Goal: Task Accomplishment & Management: Complete application form

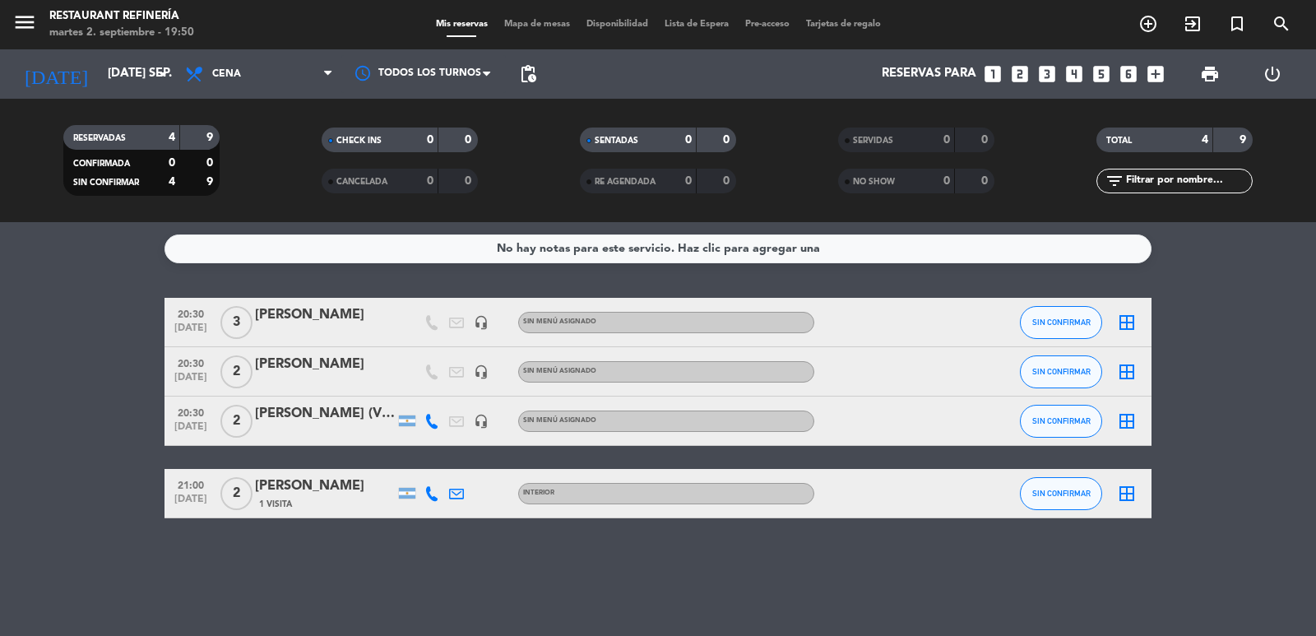
click at [1022, 72] on icon "looks_two" at bounding box center [1019, 73] width 21 height 21
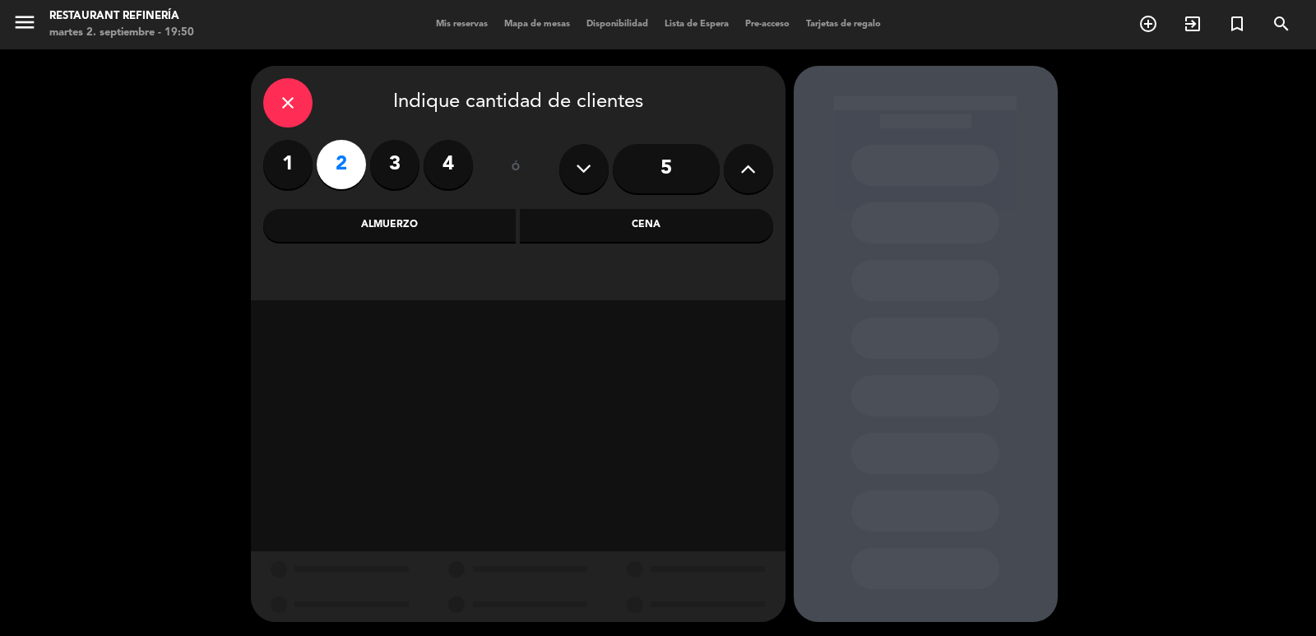
click at [661, 215] on div "Cena" at bounding box center [646, 225] width 253 height 33
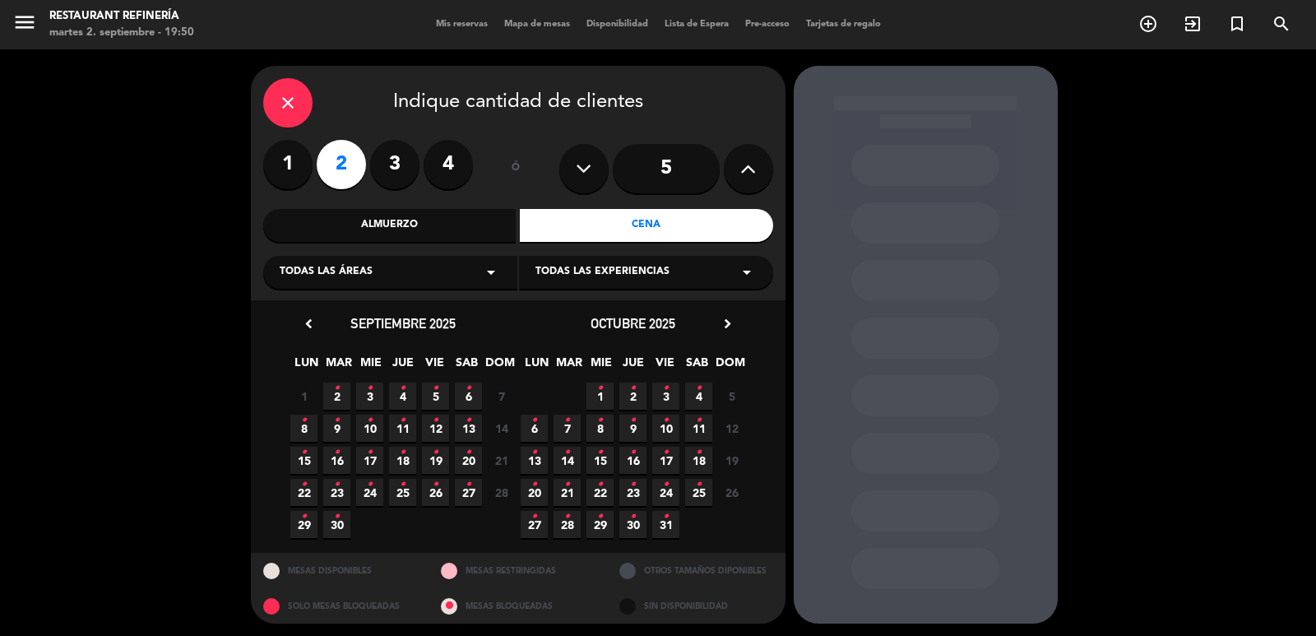
click at [479, 401] on span "6 •" at bounding box center [468, 396] width 27 height 27
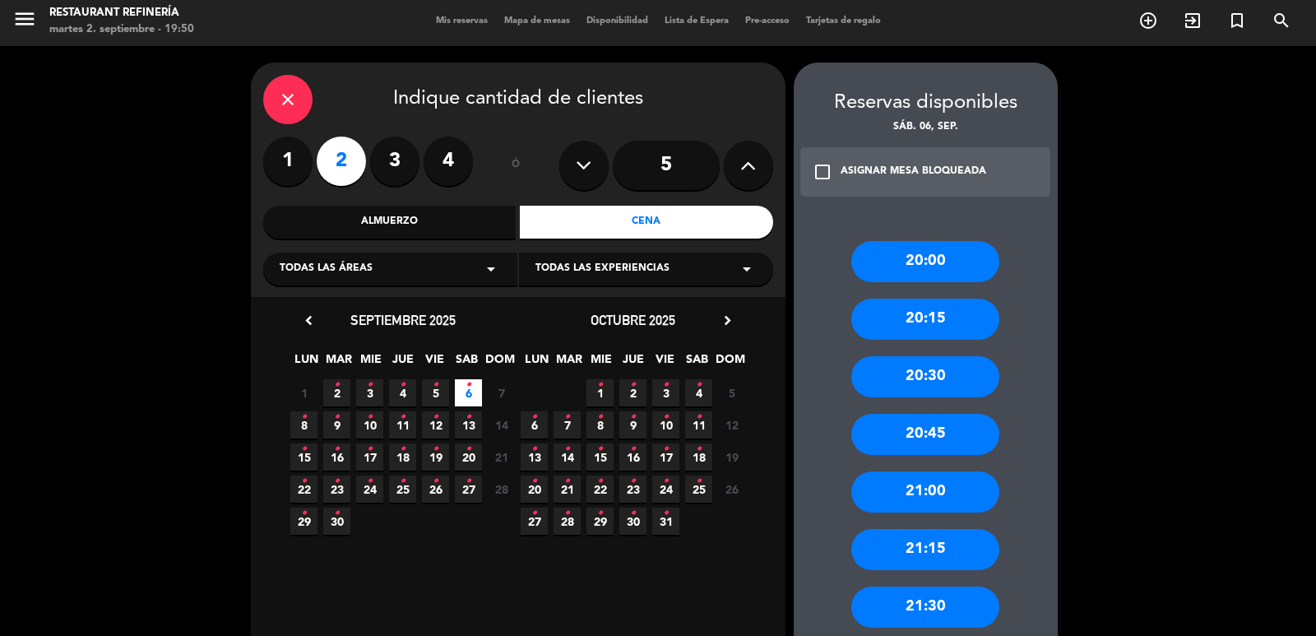
click at [914, 594] on div "21:30" at bounding box center [925, 607] width 148 height 41
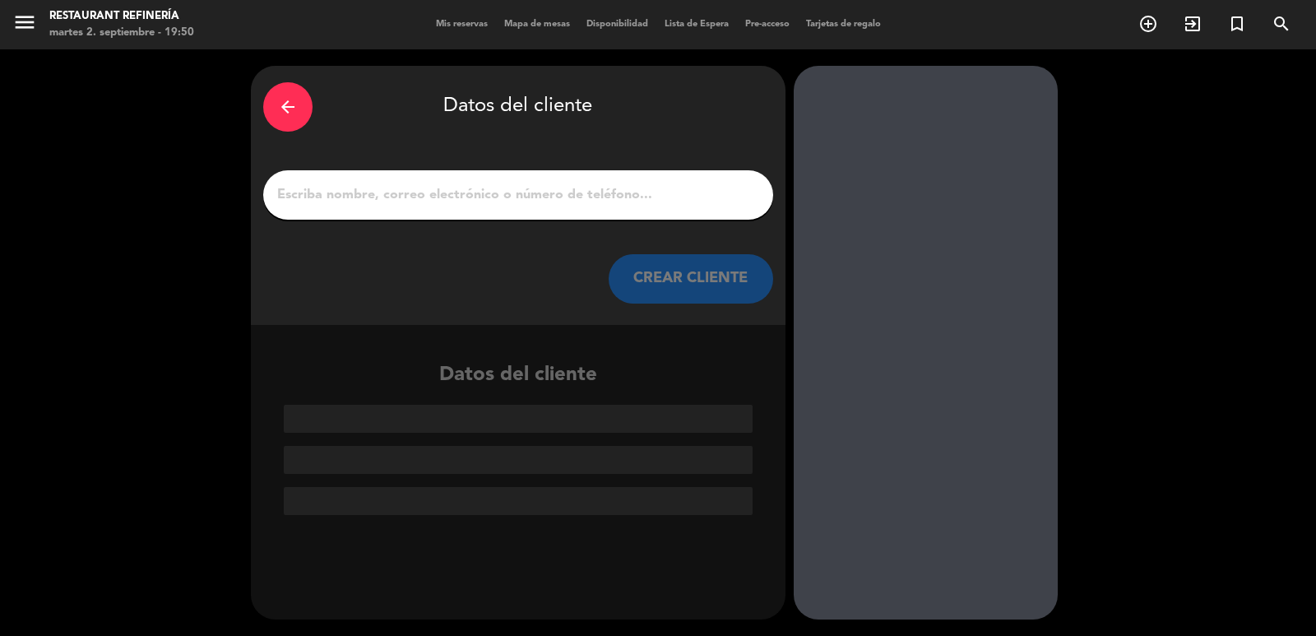
scroll to position [0, 0]
click at [606, 181] on div at bounding box center [518, 194] width 510 height 49
click at [607, 192] on input "1" at bounding box center [518, 194] width 485 height 23
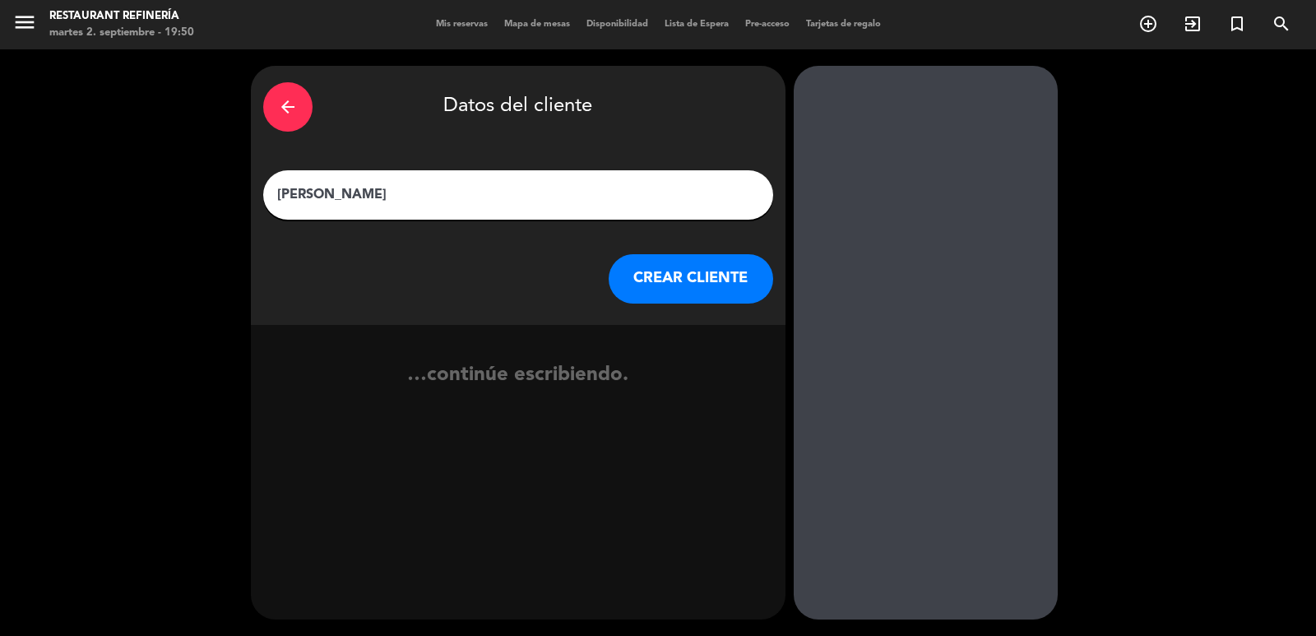
type input "[PERSON_NAME]"
click at [663, 288] on button "CREAR CLIENTE" at bounding box center [691, 278] width 165 height 49
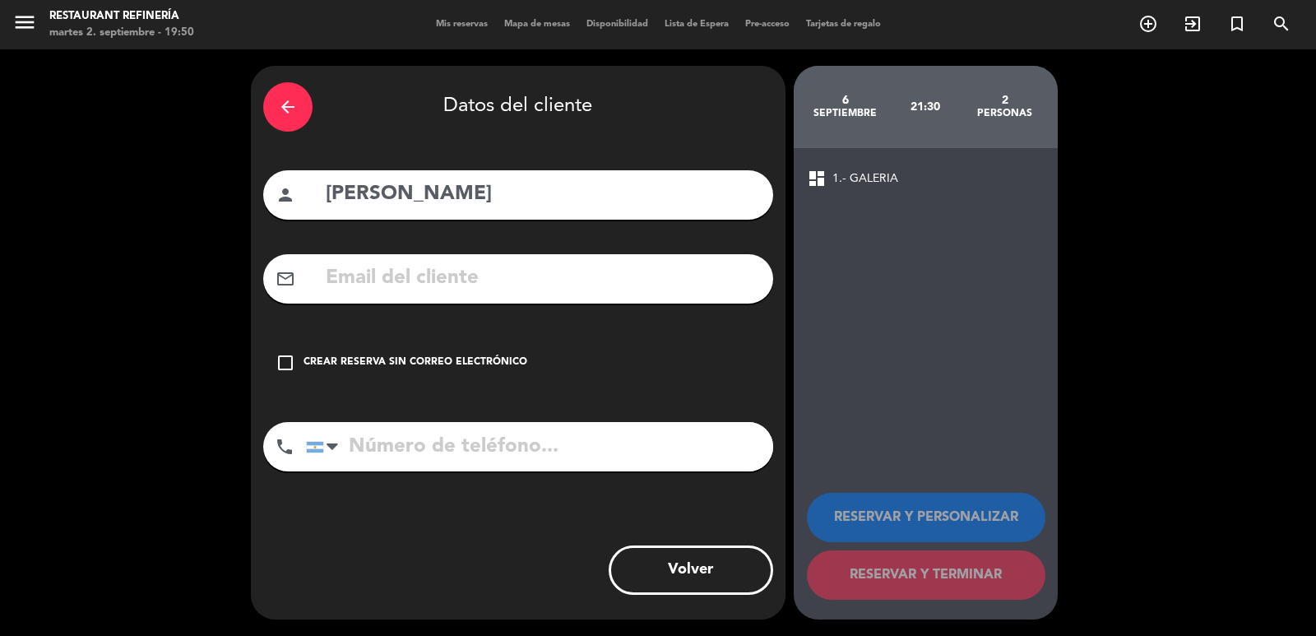
drag, startPoint x: 477, startPoint y: 360, endPoint x: 540, endPoint y: 351, distance: 63.1
click at [476, 360] on div "Crear reserva sin correo electrónico" at bounding box center [416, 363] width 224 height 16
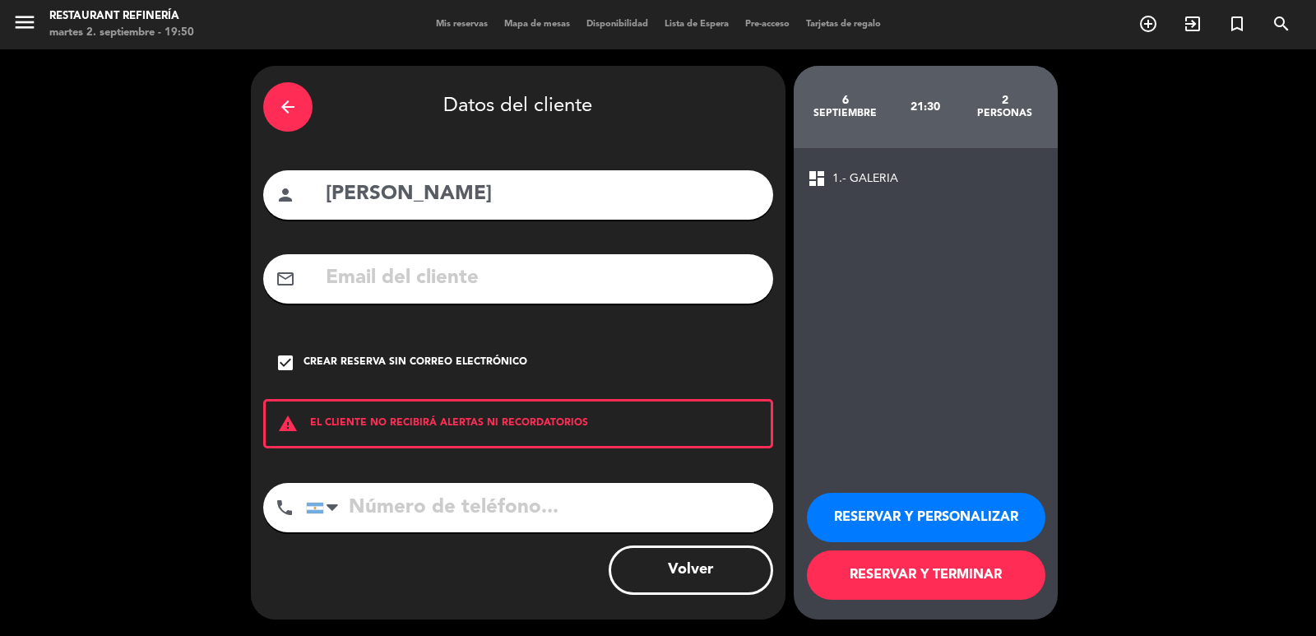
click at [894, 565] on button "RESERVAR Y TERMINAR" at bounding box center [926, 574] width 239 height 49
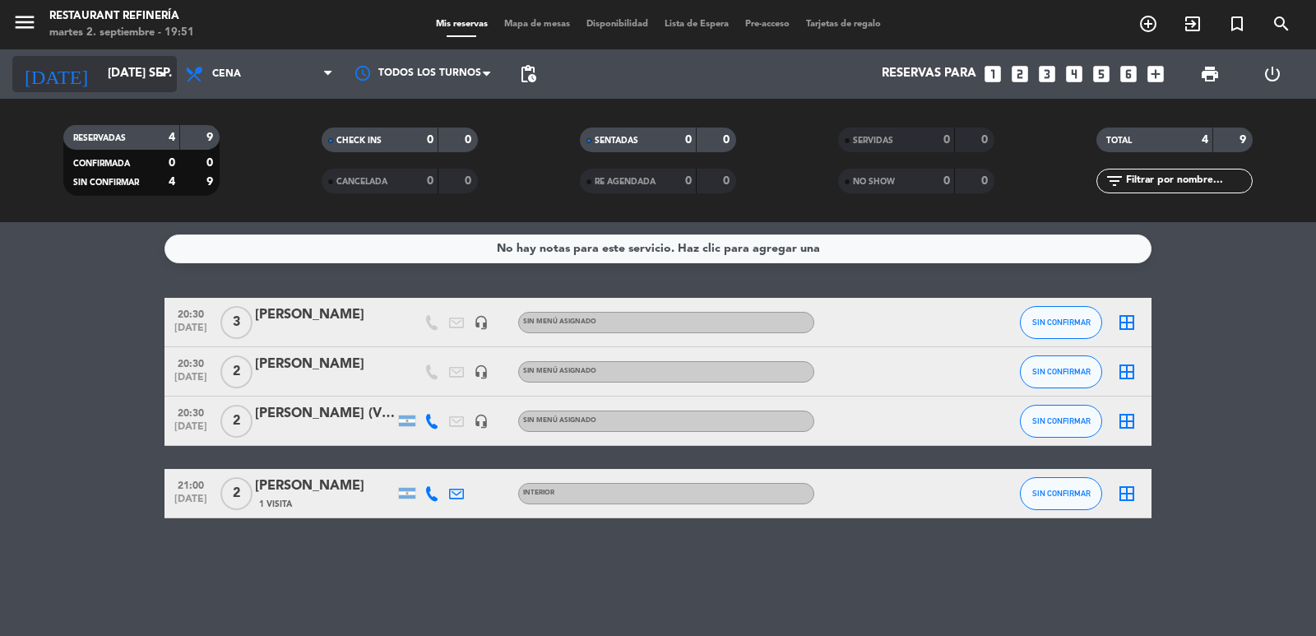
click at [130, 65] on input "[DATE] sep." at bounding box center [179, 73] width 159 height 31
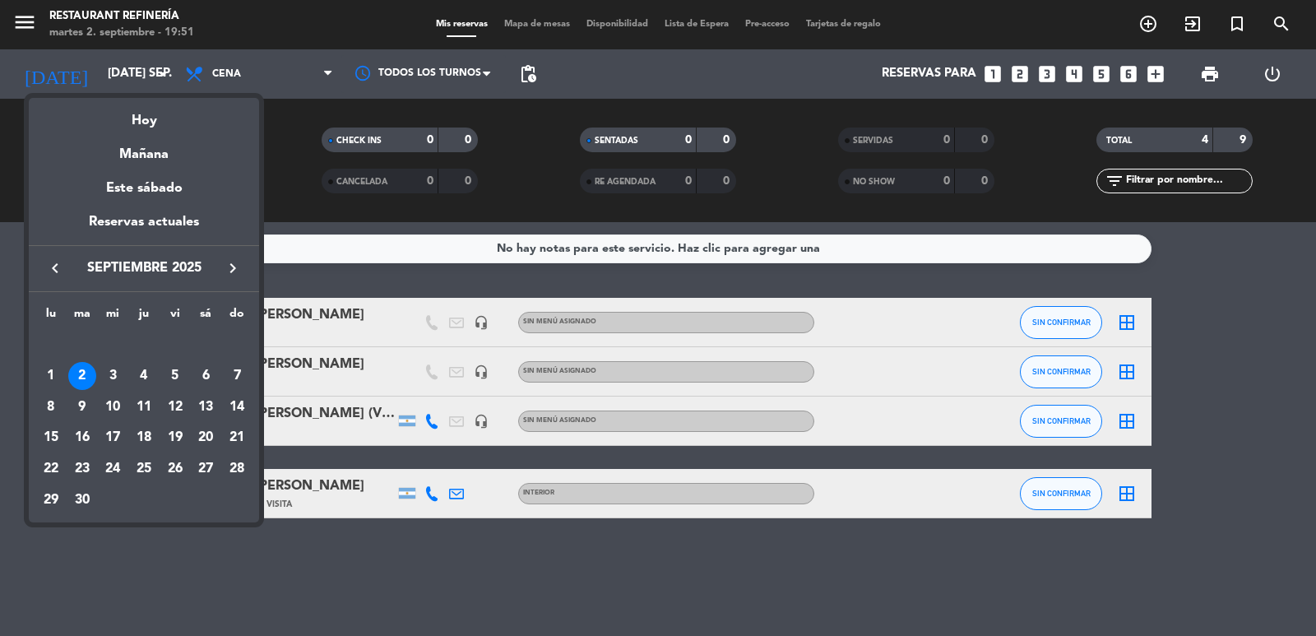
click at [309, 278] on div at bounding box center [658, 318] width 1316 height 636
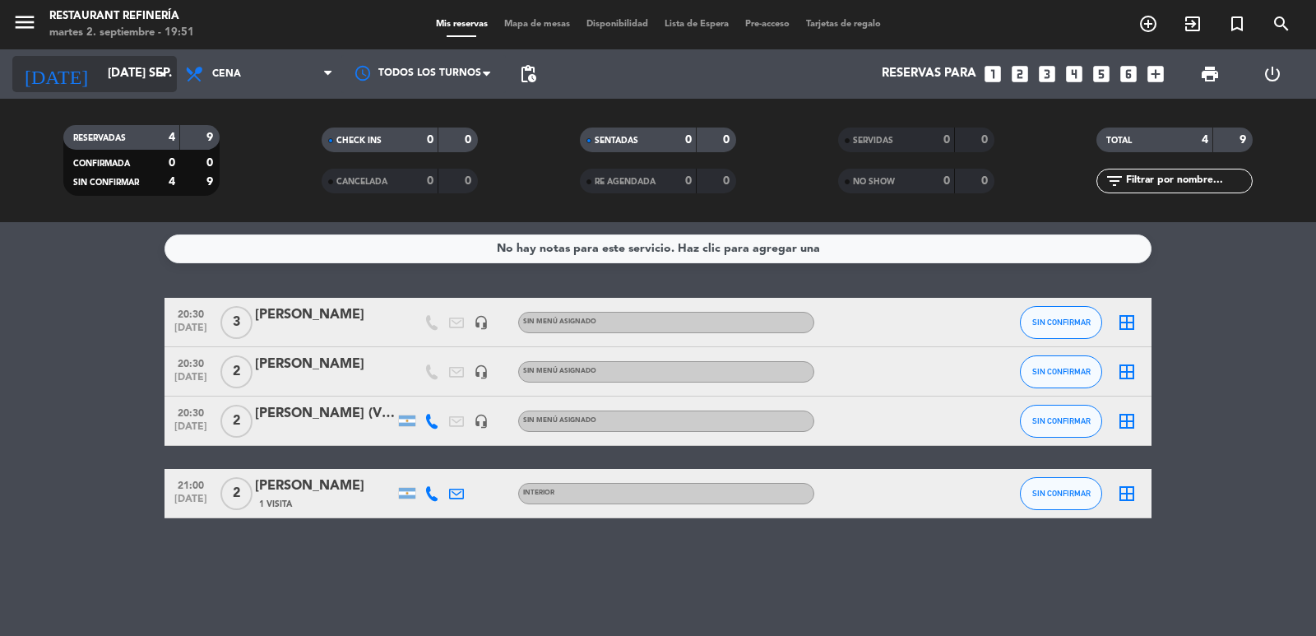
click at [128, 80] on input "[DATE] sep." at bounding box center [179, 73] width 159 height 31
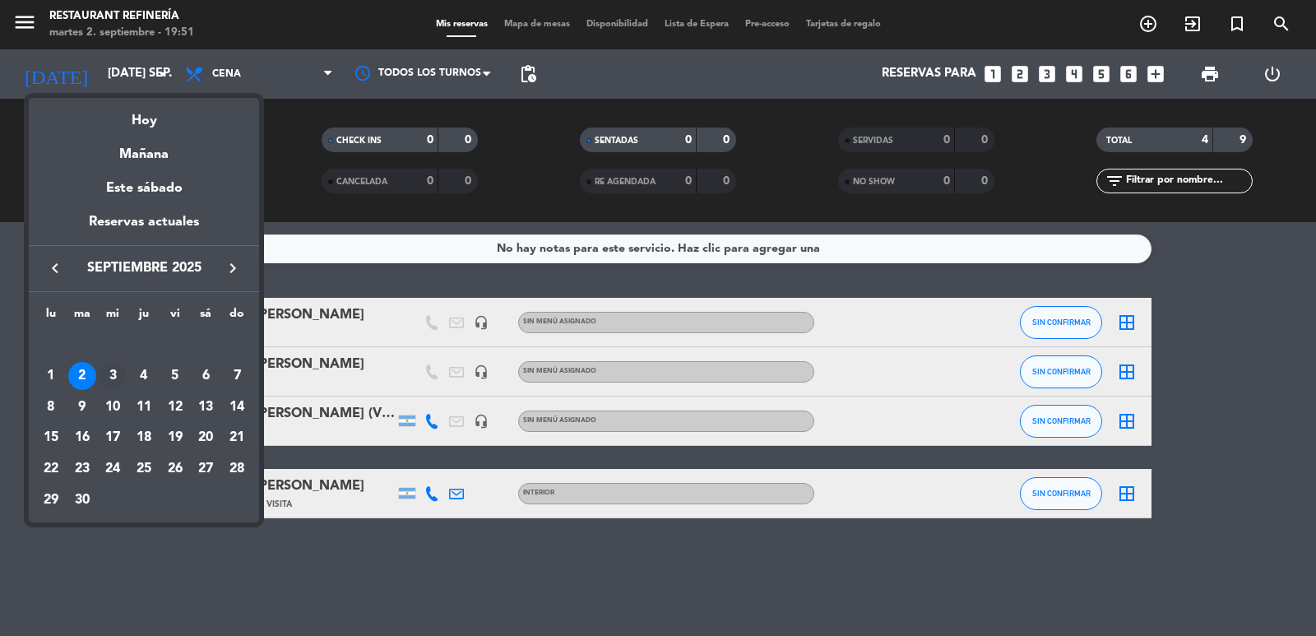
click at [115, 369] on div "3" at bounding box center [113, 376] width 28 height 28
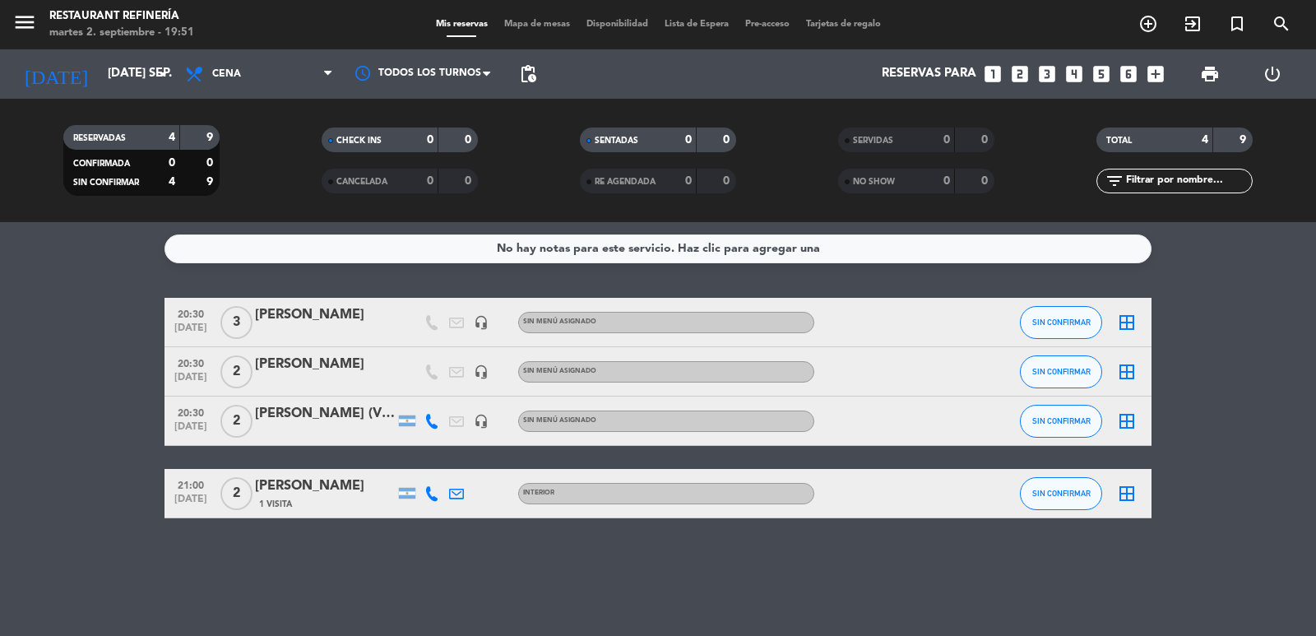
type input "mié. [DATE]"
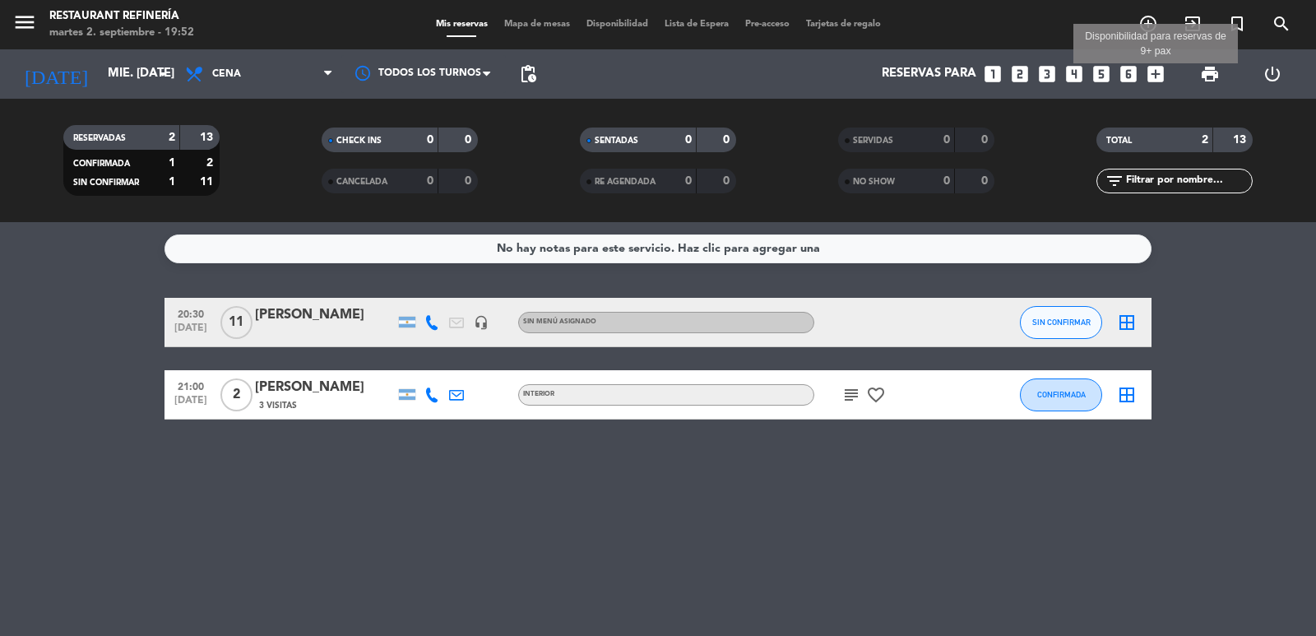
click at [1162, 73] on icon "add_box" at bounding box center [1155, 73] width 21 height 21
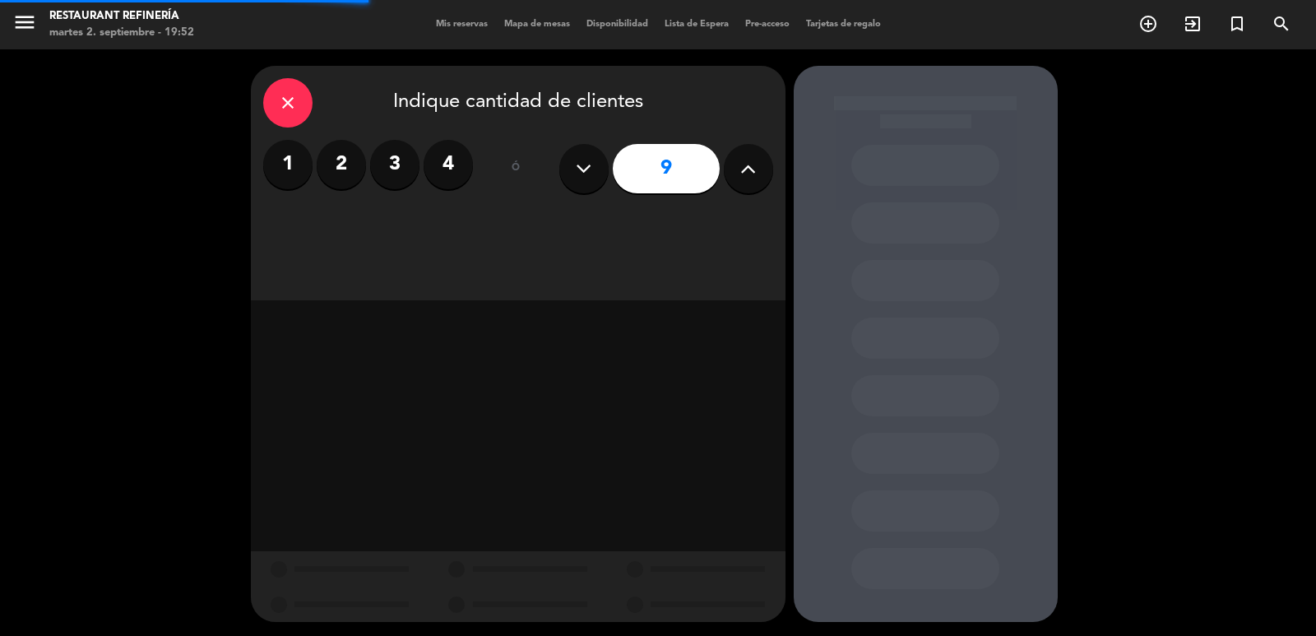
click at [741, 181] on button at bounding box center [748, 168] width 49 height 49
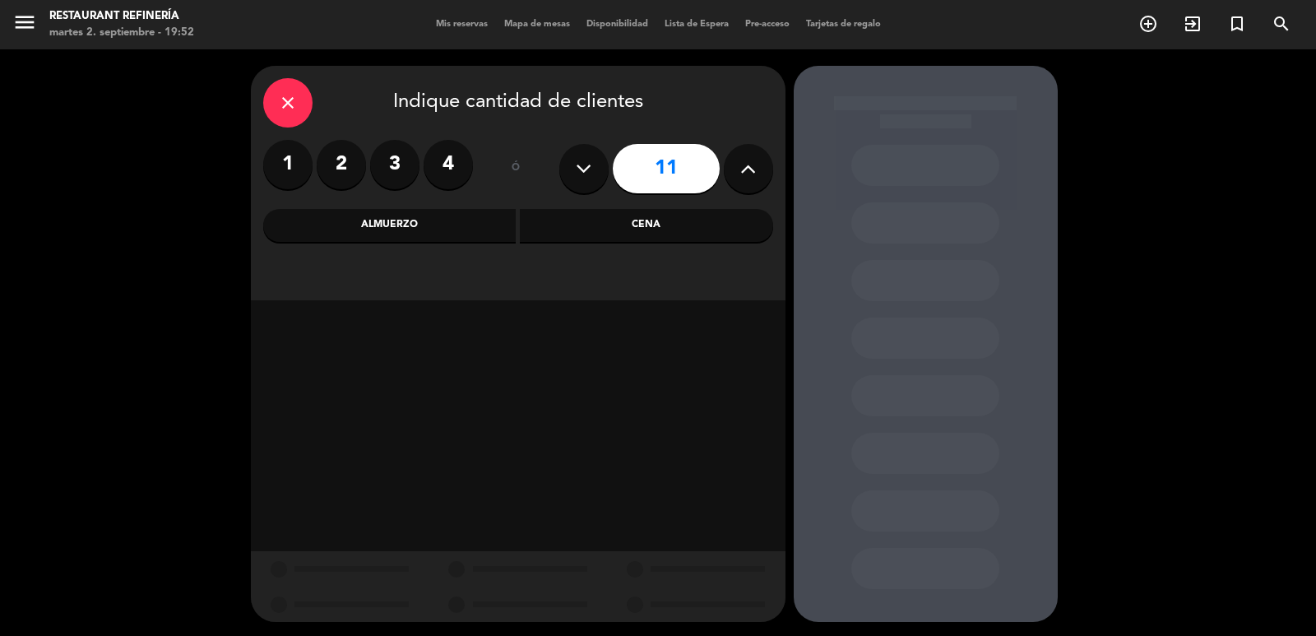
click at [675, 233] on div "Cena" at bounding box center [646, 225] width 253 height 33
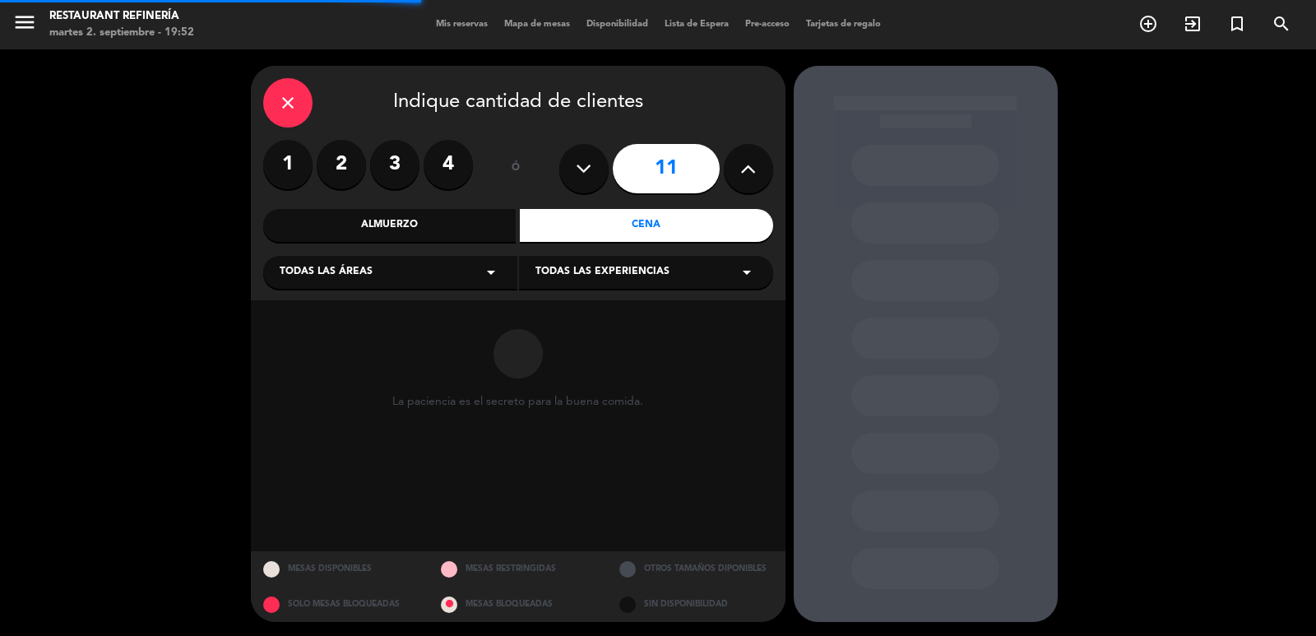
click at [763, 168] on button at bounding box center [748, 168] width 49 height 49
click at [759, 168] on button at bounding box center [748, 168] width 49 height 49
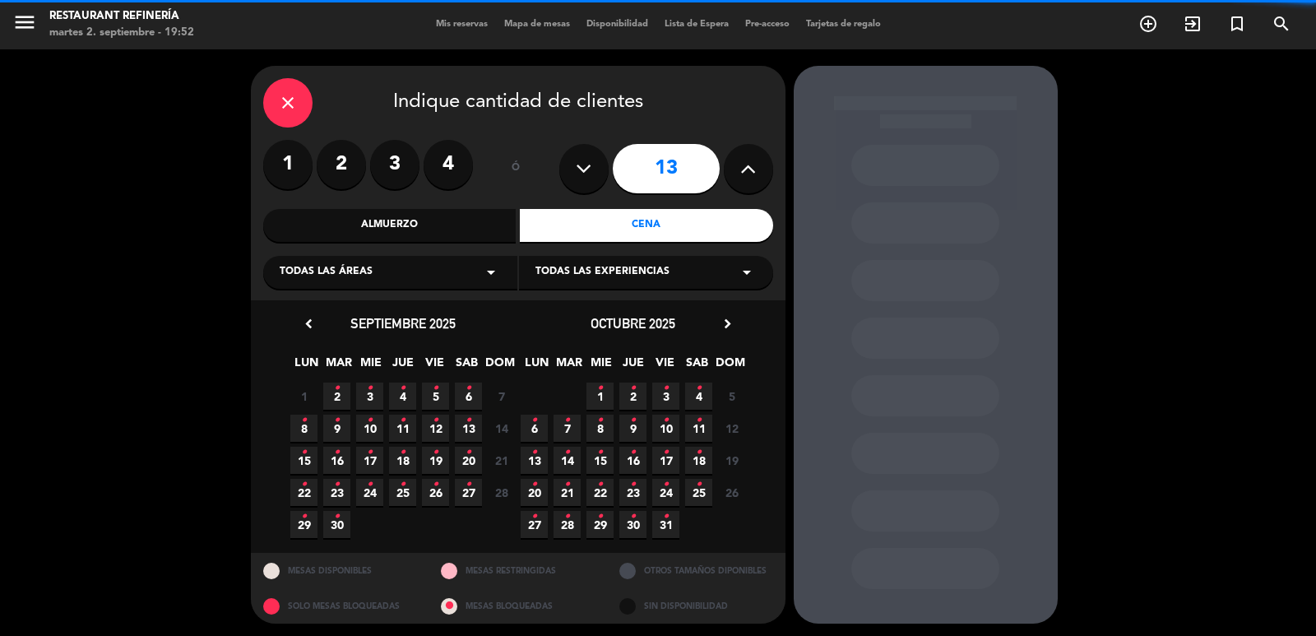
click at [759, 168] on button at bounding box center [748, 168] width 49 height 49
type input "14"
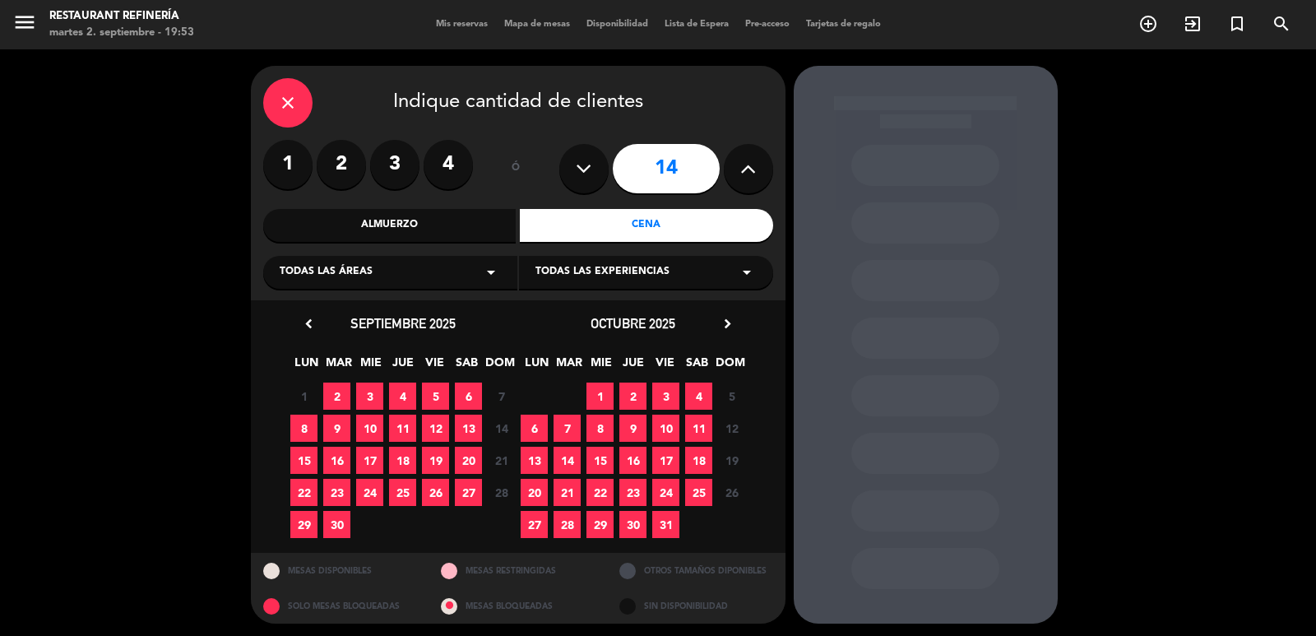
click at [375, 391] on span "3" at bounding box center [369, 396] width 27 height 27
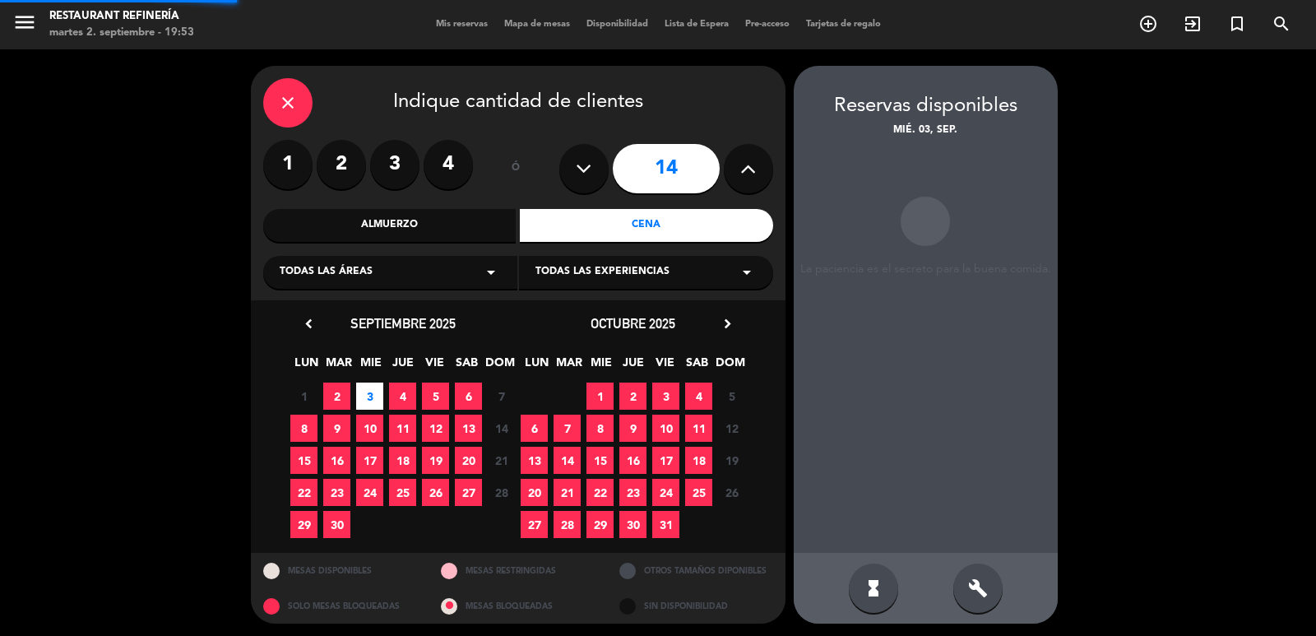
scroll to position [3, 0]
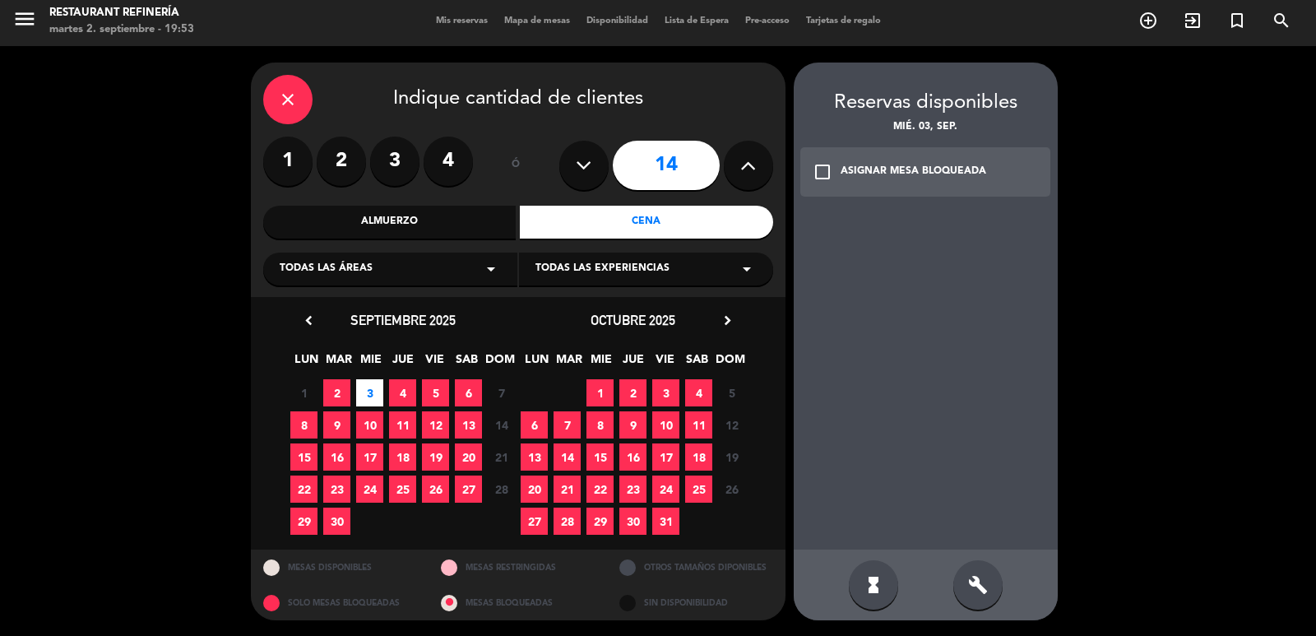
click at [357, 395] on span "3" at bounding box center [369, 392] width 27 height 27
click at [895, 158] on div "check_box_outline_blank ASIGNAR MESA BLOQUEADA" at bounding box center [925, 171] width 251 height 49
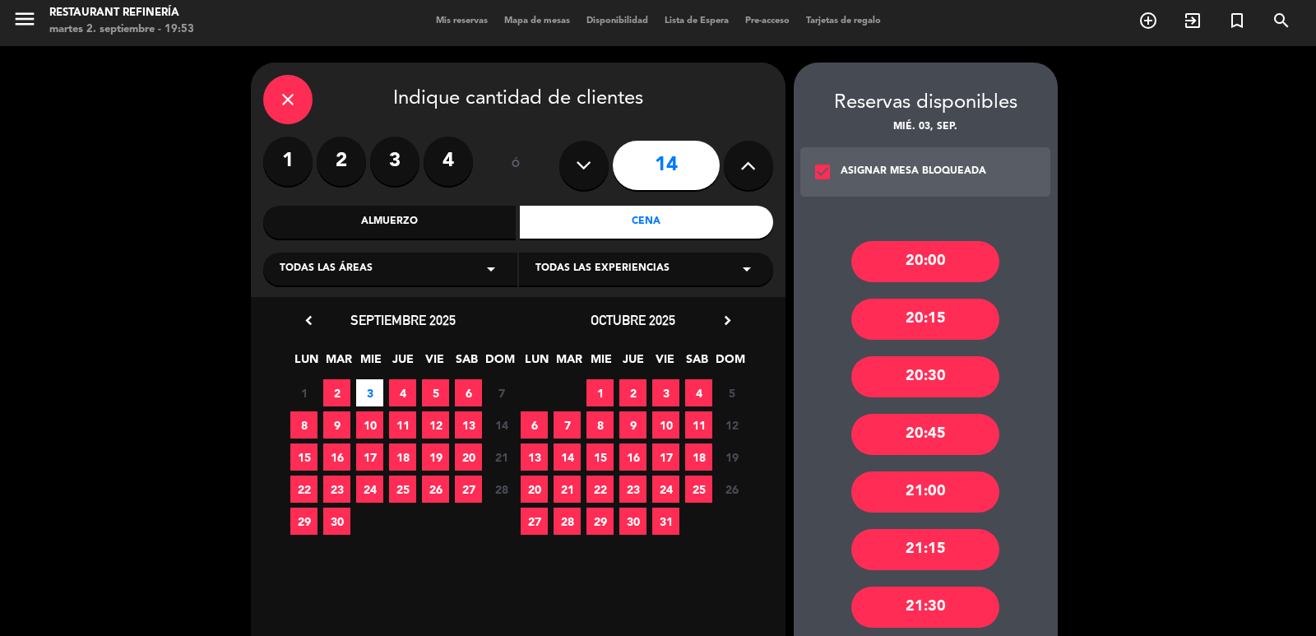
drag, startPoint x: 948, startPoint y: 490, endPoint x: 939, endPoint y: 490, distance: 9.0
click at [947, 490] on div "21:00" at bounding box center [925, 491] width 148 height 41
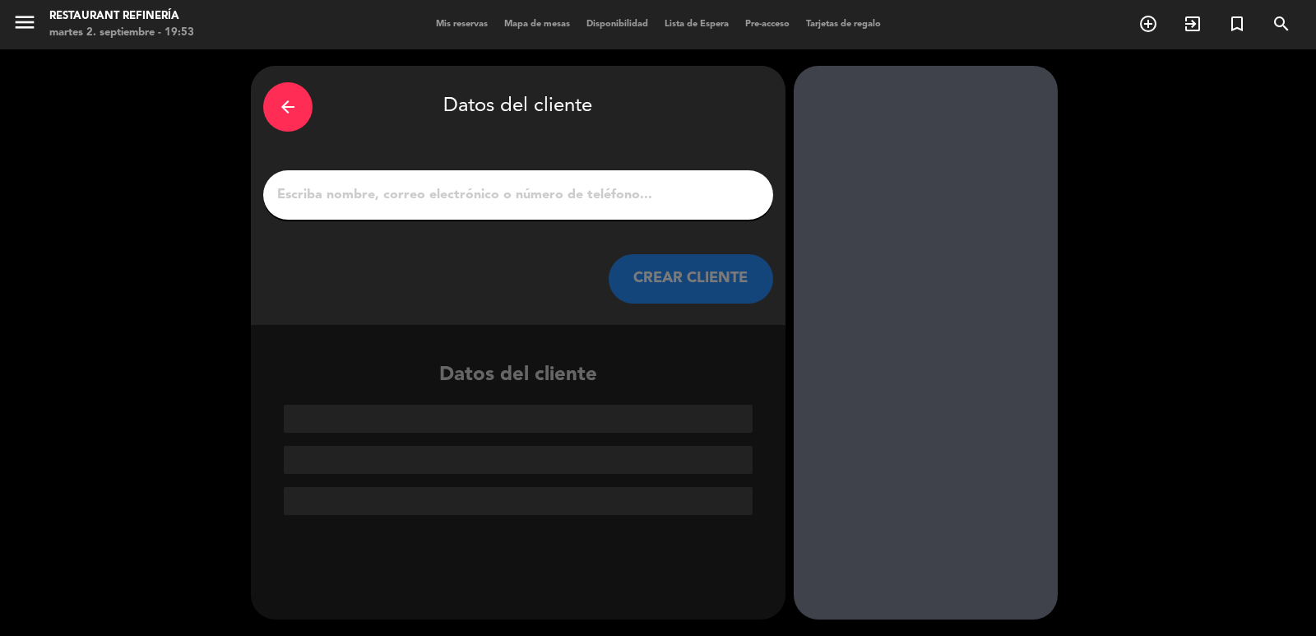
scroll to position [0, 0]
click at [592, 196] on input "1" at bounding box center [518, 194] width 485 height 23
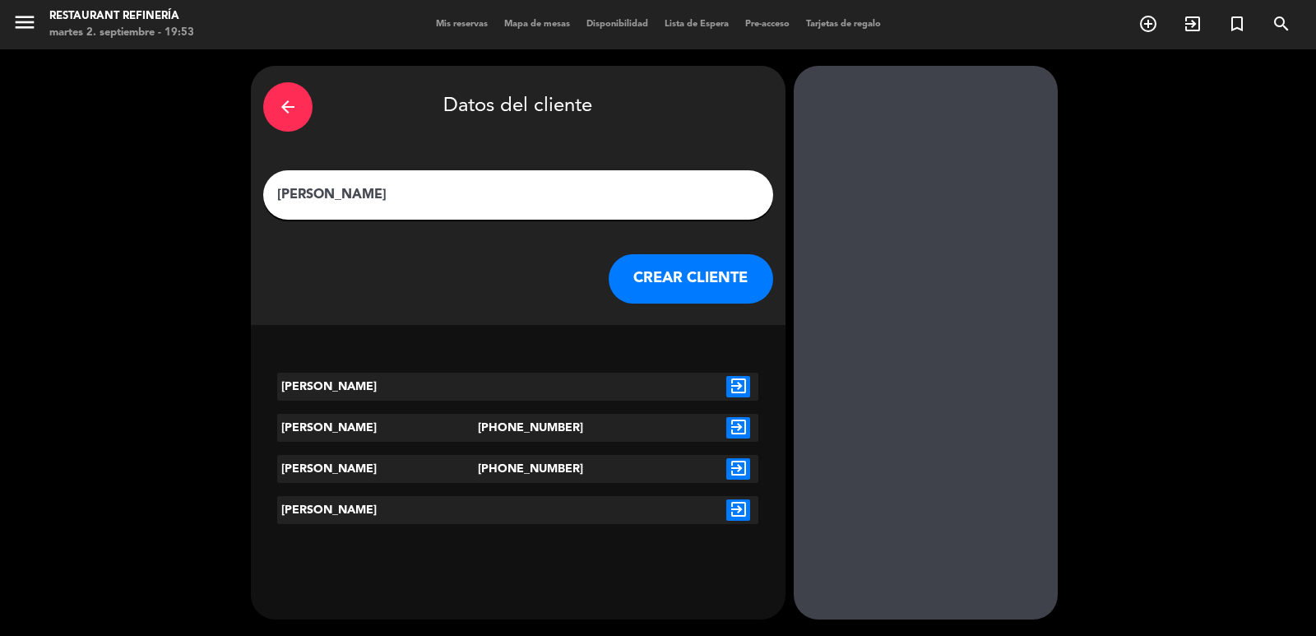
type input "[PERSON_NAME]"
click at [694, 298] on button "CREAR CLIENTE" at bounding box center [691, 278] width 165 height 49
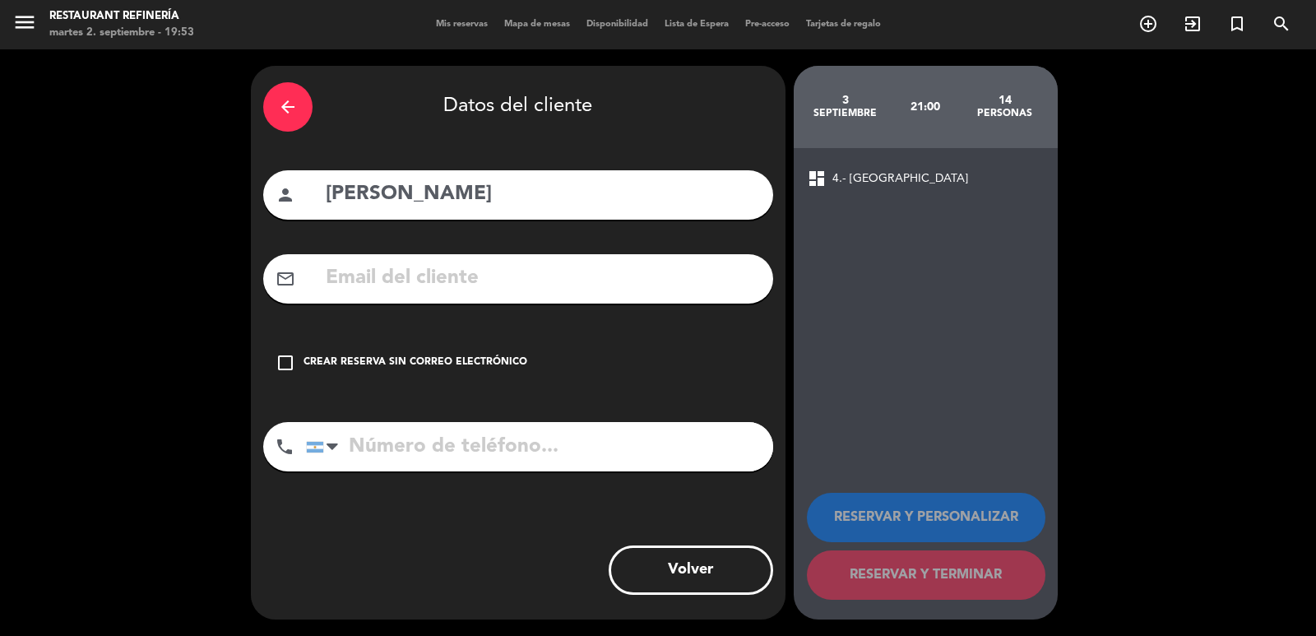
click at [444, 358] on div "Crear reserva sin correo electrónico" at bounding box center [416, 363] width 224 height 16
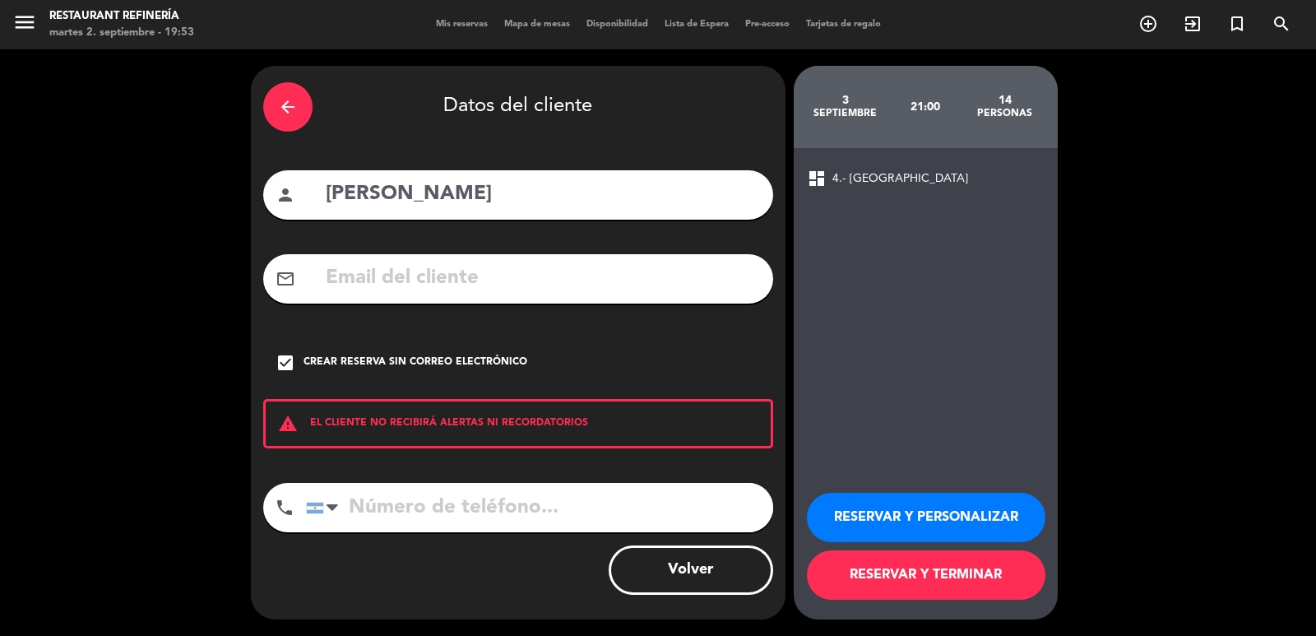
click at [916, 569] on button "RESERVAR Y TERMINAR" at bounding box center [926, 574] width 239 height 49
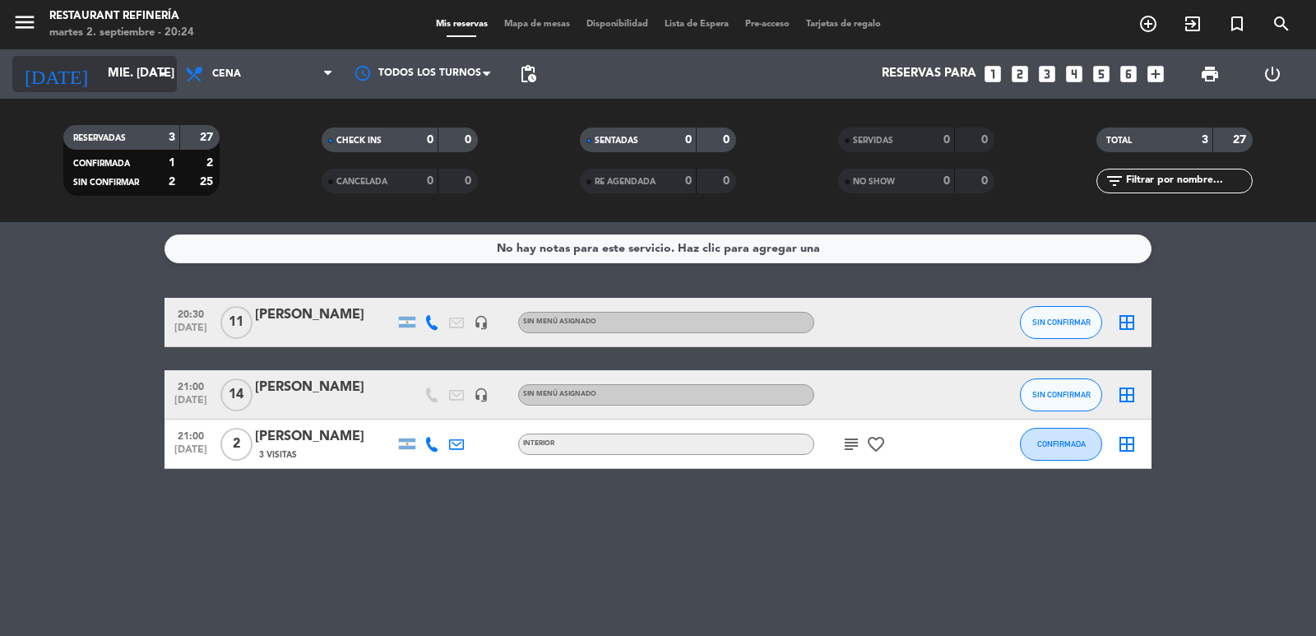
click at [107, 75] on input "mié. [DATE]" at bounding box center [179, 73] width 159 height 31
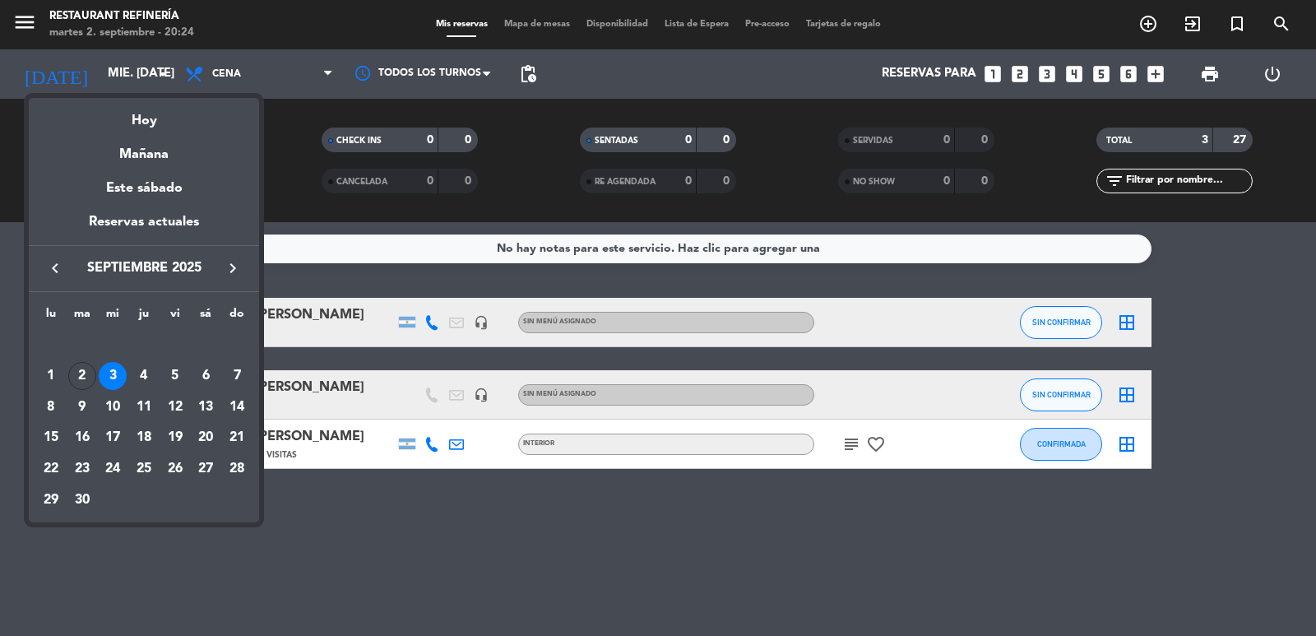
click at [375, 263] on div at bounding box center [658, 318] width 1316 height 636
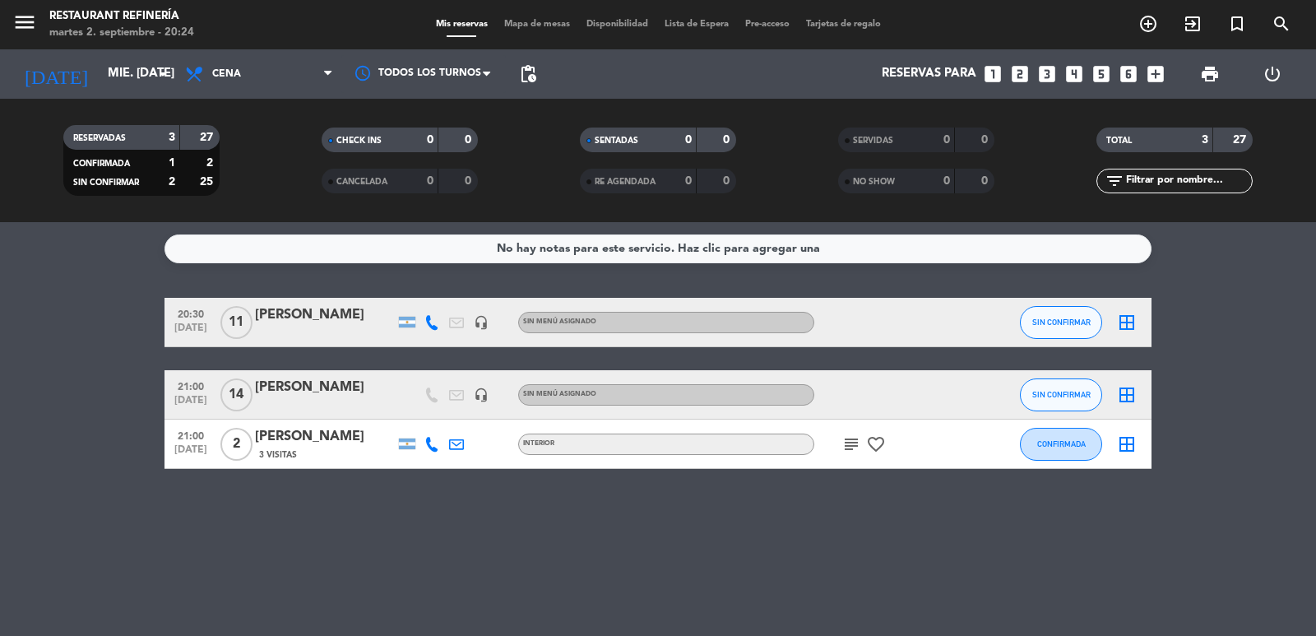
click at [846, 444] on icon "subject" at bounding box center [852, 444] width 20 height 20
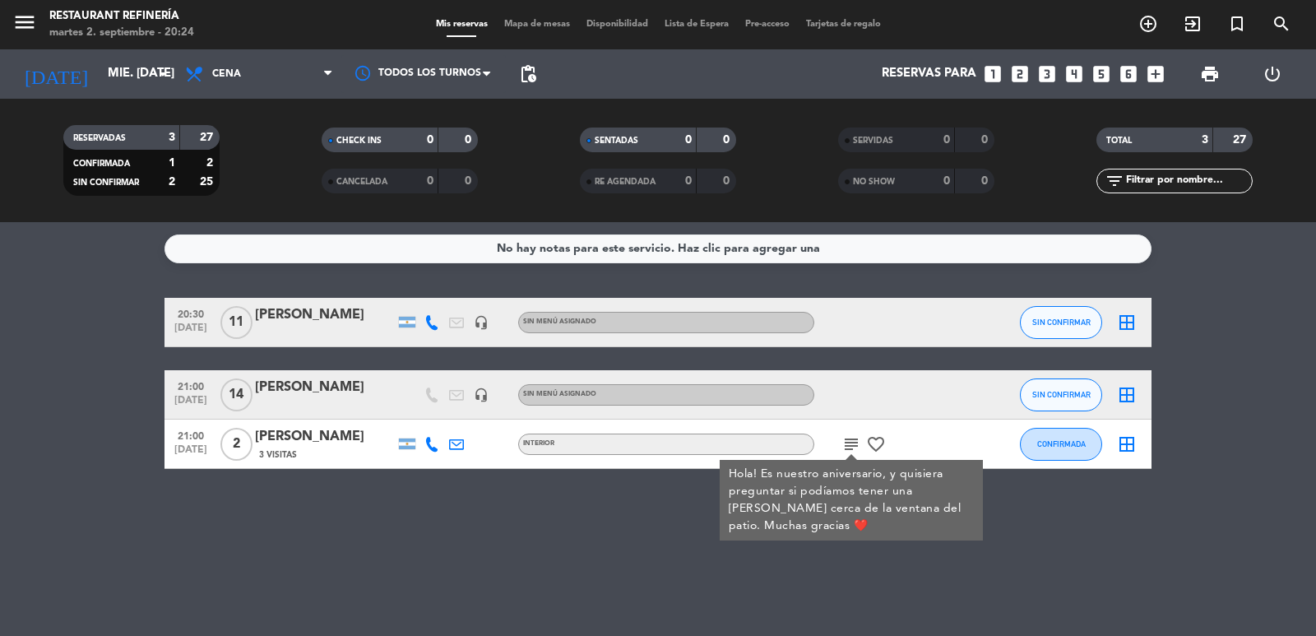
click at [846, 444] on icon "subject" at bounding box center [852, 444] width 20 height 20
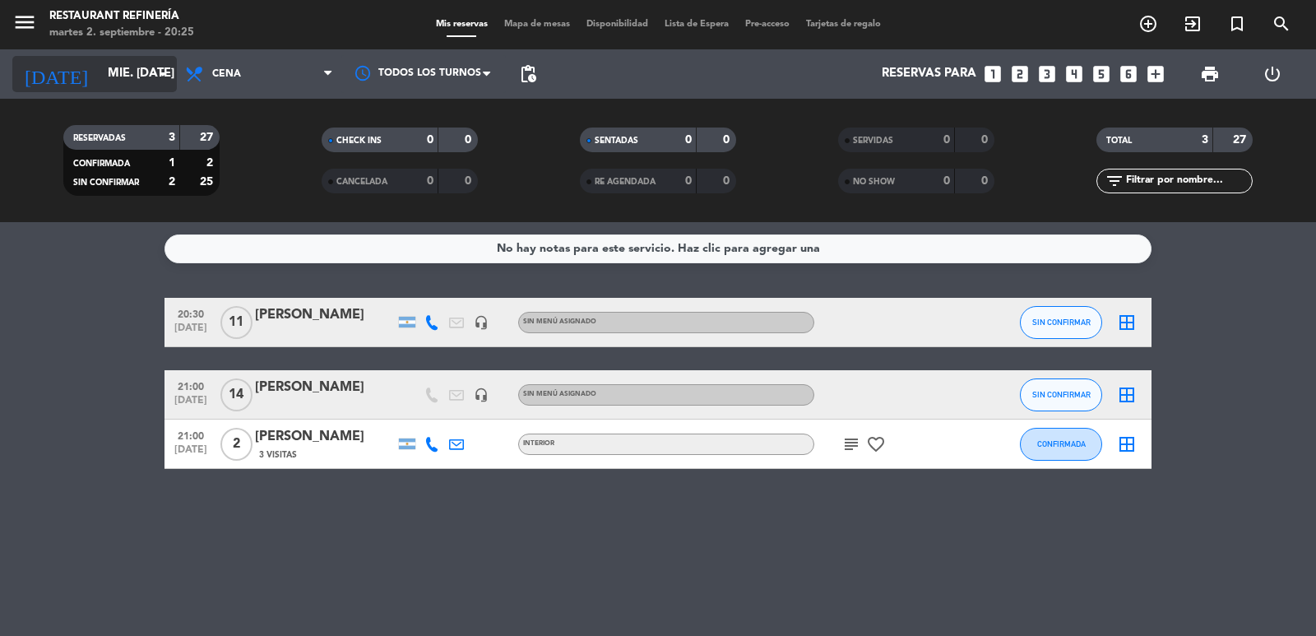
click at [146, 58] on input "mié. [DATE]" at bounding box center [179, 73] width 159 height 31
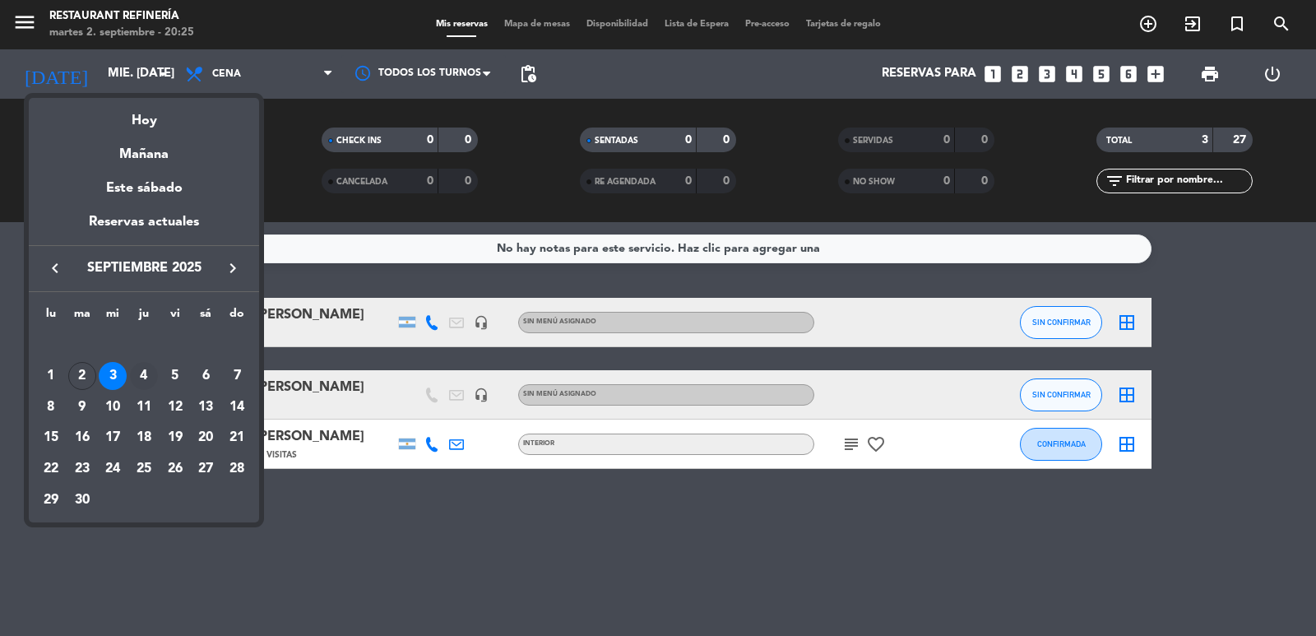
click at [153, 370] on div "4" at bounding box center [144, 376] width 28 height 28
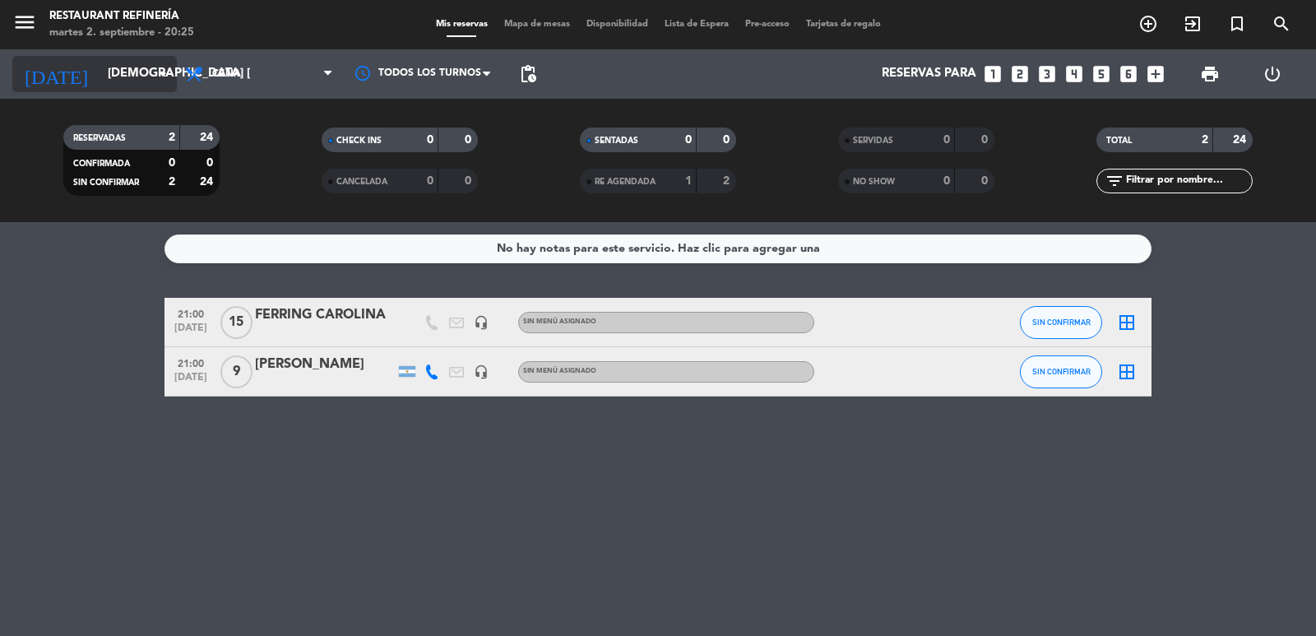
click at [100, 79] on input "[DEMOGRAPHIC_DATA] [DATE]" at bounding box center [179, 73] width 159 height 31
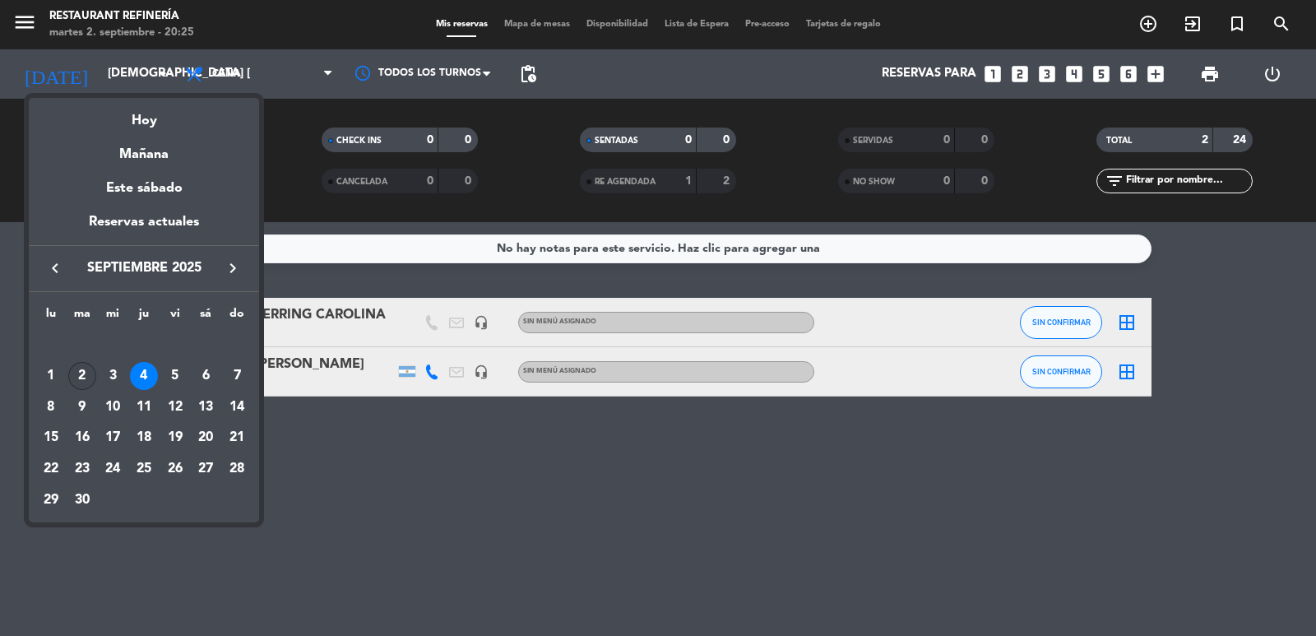
click at [89, 373] on div "2" at bounding box center [82, 376] width 28 height 28
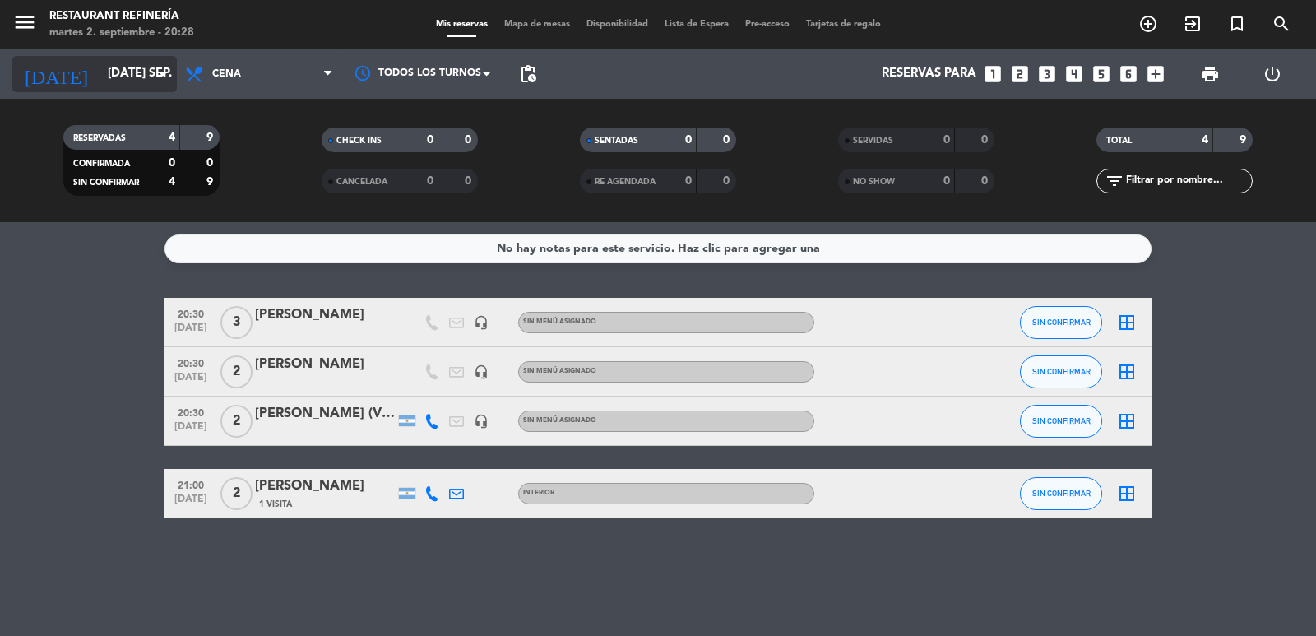
click at [132, 73] on input "[DATE] sep." at bounding box center [179, 73] width 159 height 31
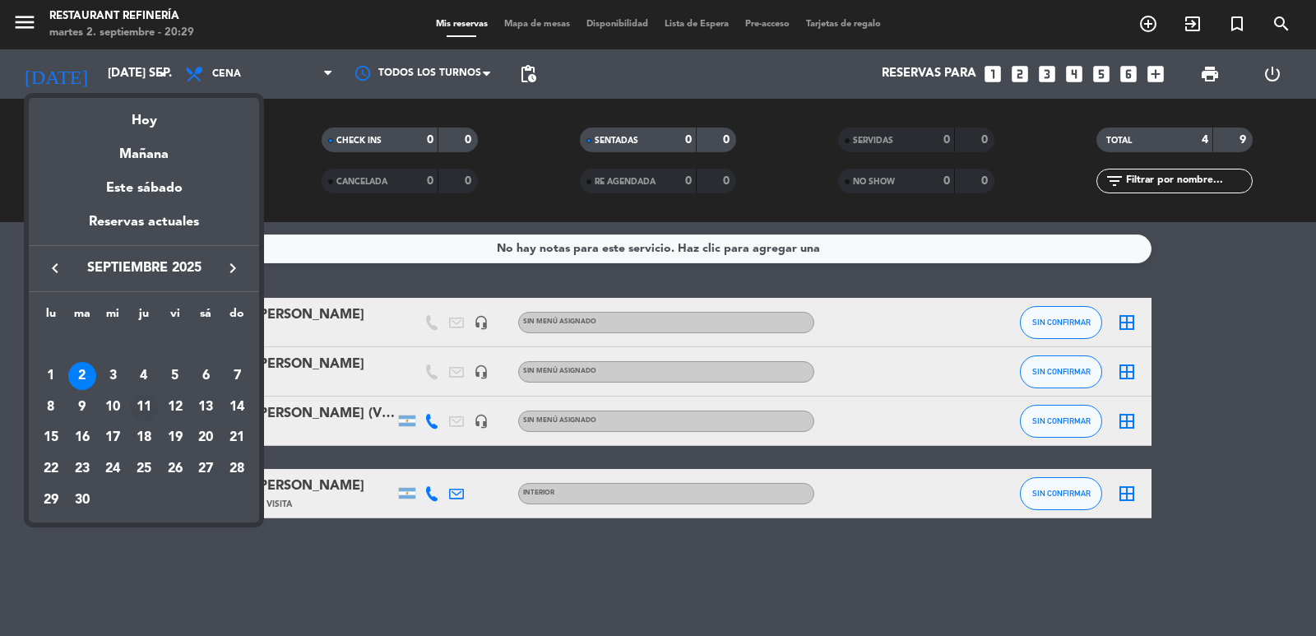
click at [148, 397] on div "11" at bounding box center [144, 407] width 28 height 28
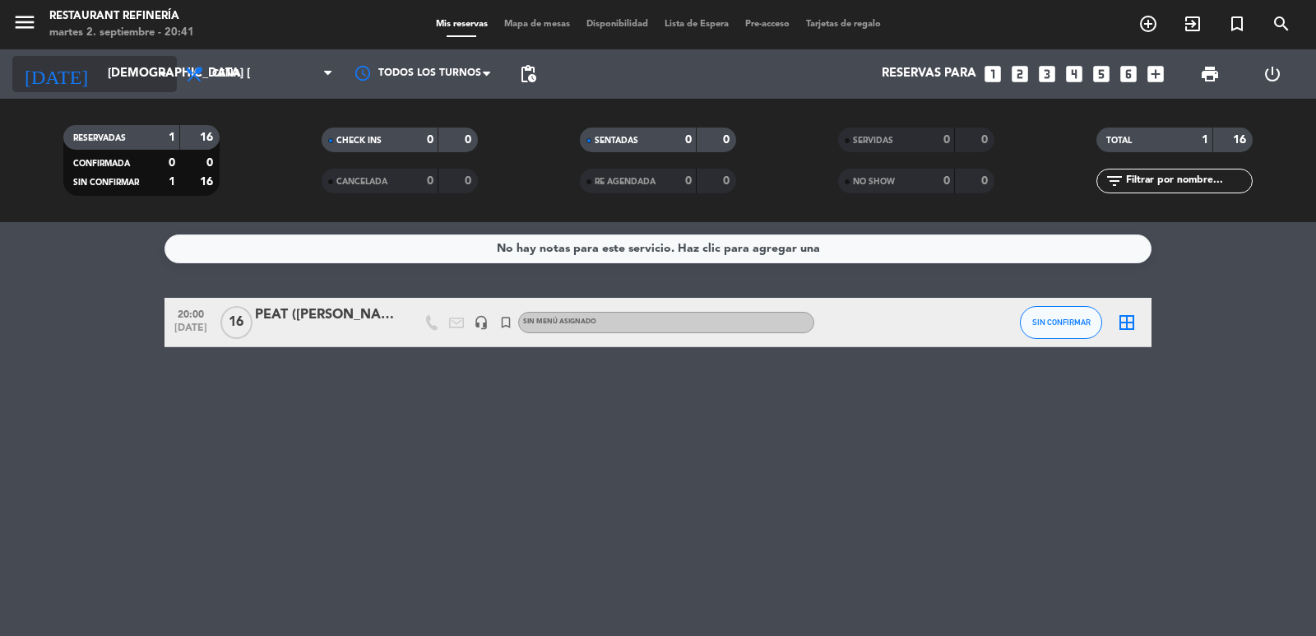
click at [119, 71] on input "[DEMOGRAPHIC_DATA] [DATE]" at bounding box center [179, 73] width 159 height 31
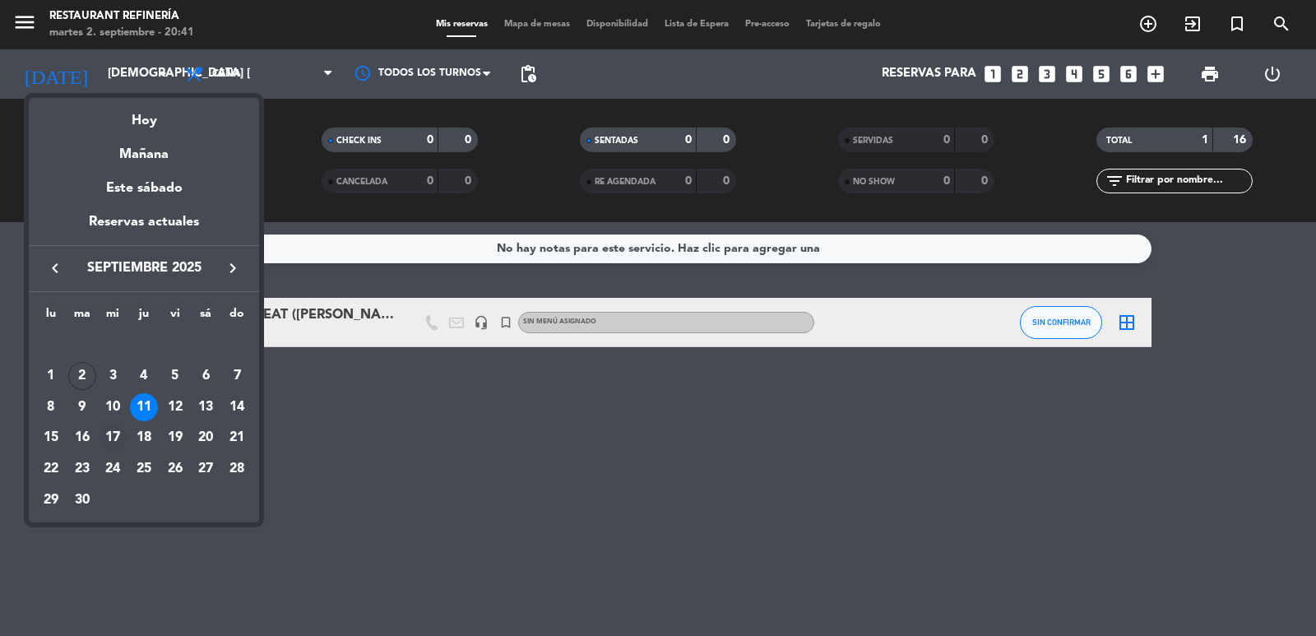
click at [109, 441] on div "17" at bounding box center [113, 438] width 28 height 28
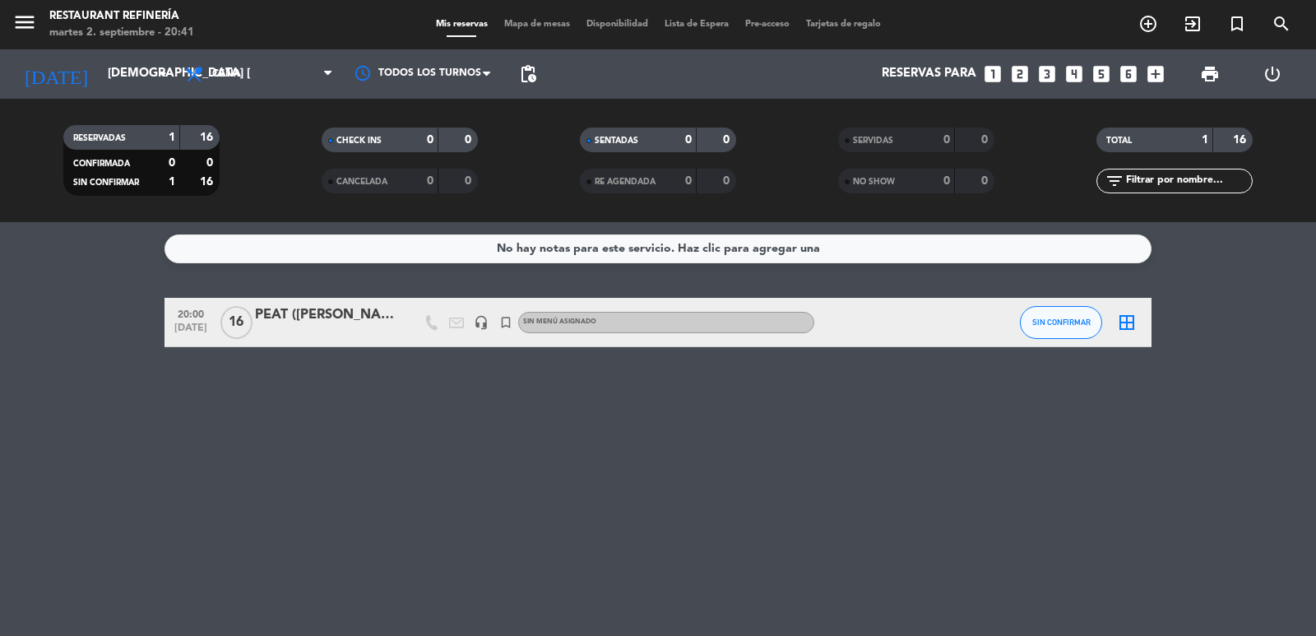
type input "mié. [DATE]"
